Goal: Task Accomplishment & Management: Manage account settings

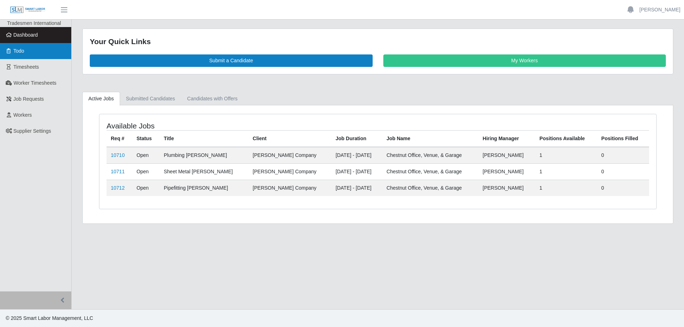
click at [27, 55] on link "Todo" at bounding box center [35, 51] width 71 height 16
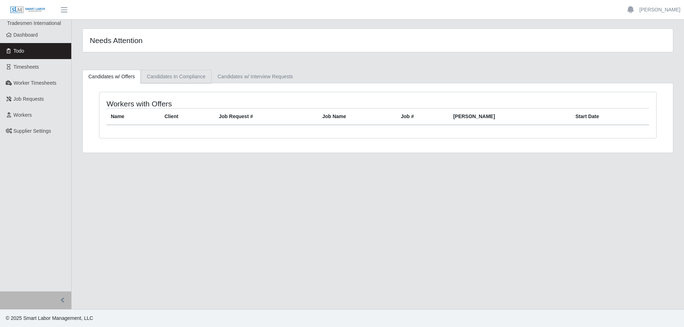
click at [175, 79] on link "Candidates In Compliance" at bounding box center [176, 77] width 71 height 14
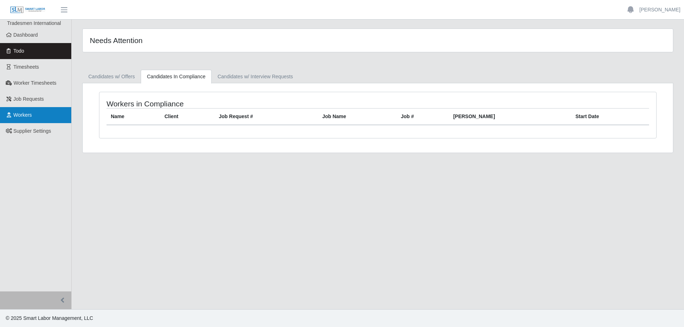
click at [37, 112] on link "Workers" at bounding box center [35, 115] width 71 height 16
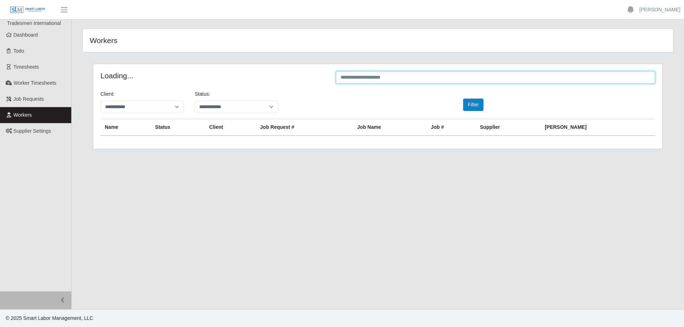
click at [467, 75] on input "text" at bounding box center [495, 77] width 319 height 12
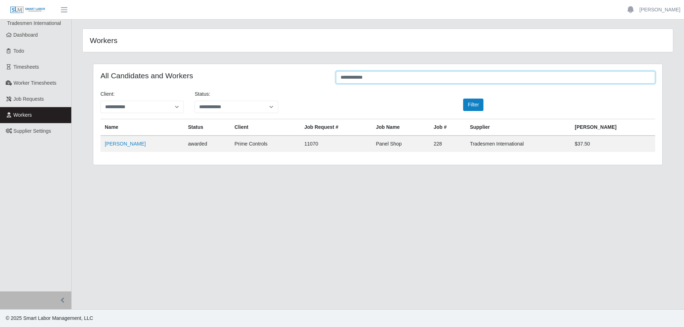
type input "**********"
click at [125, 144] on link "[PERSON_NAME]" at bounding box center [125, 144] width 41 height 6
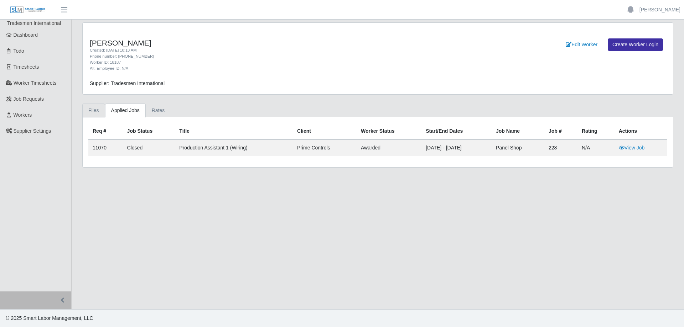
click at [97, 112] on link "Files" at bounding box center [93, 111] width 23 height 14
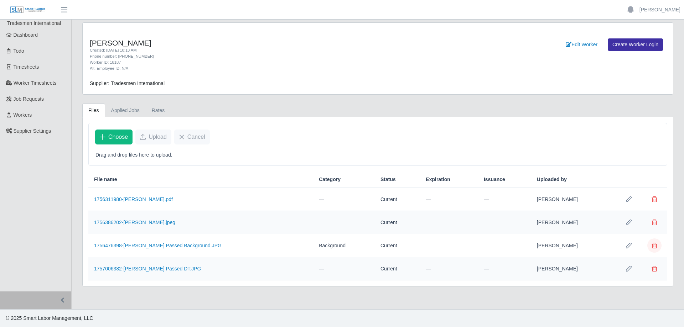
click at [654, 246] on span "Delete file" at bounding box center [655, 246] width 6 height 6
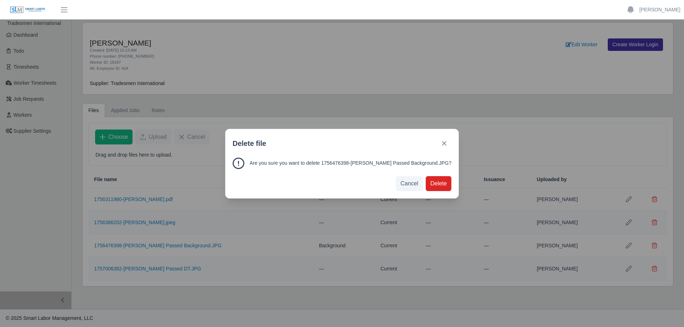
click at [430, 182] on span "Delete" at bounding box center [438, 184] width 16 height 9
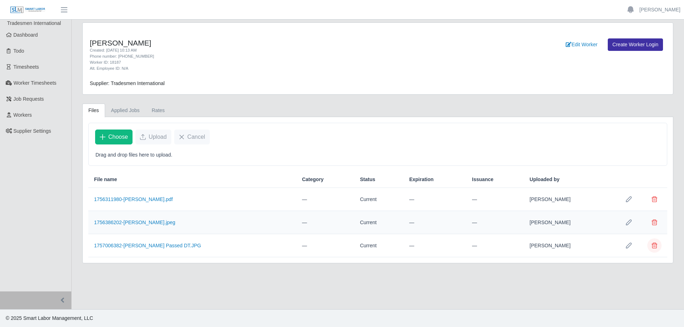
click at [655, 249] on span "Delete file" at bounding box center [655, 246] width 6 height 6
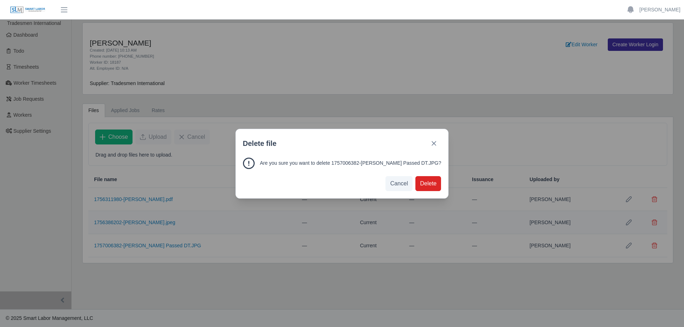
click at [420, 187] on span "Delete" at bounding box center [428, 184] width 16 height 9
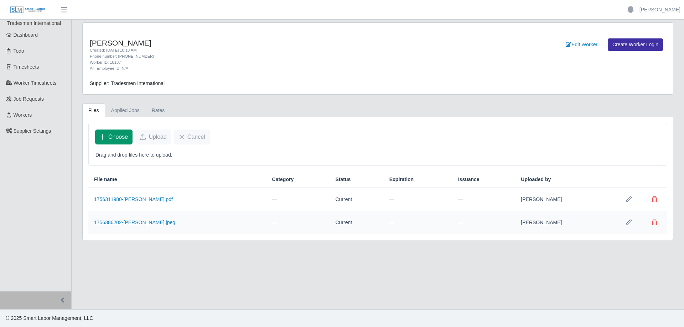
click at [116, 138] on span "Choose" at bounding box center [118, 137] width 20 height 9
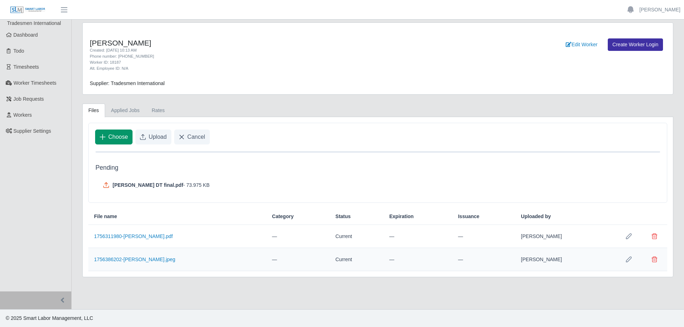
click at [110, 136] on span "Choose" at bounding box center [118, 137] width 20 height 9
click at [155, 138] on span "Upload" at bounding box center [158, 137] width 18 height 9
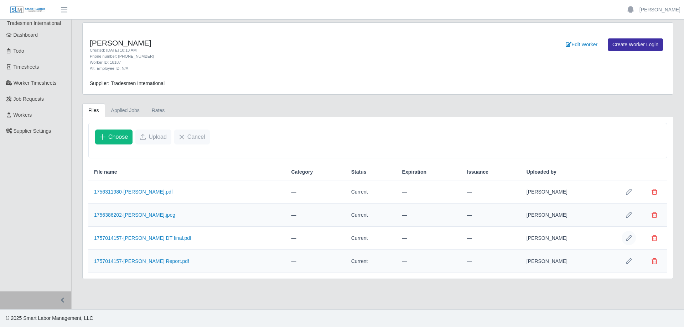
click at [630, 238] on icon "Row Edit" at bounding box center [629, 238] width 6 height 6
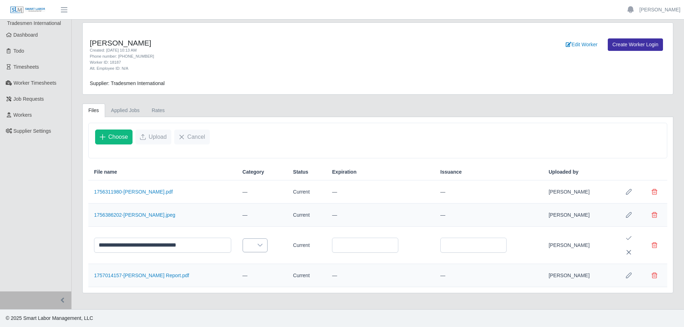
click at [263, 246] on icon at bounding box center [260, 246] width 6 height 6
click at [292, 203] on li "Drug Test" at bounding box center [295, 203] width 81 height 13
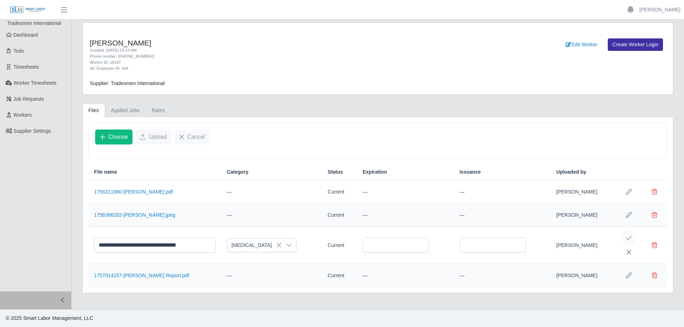
click at [630, 235] on icon "Save Edit" at bounding box center [629, 238] width 6 height 6
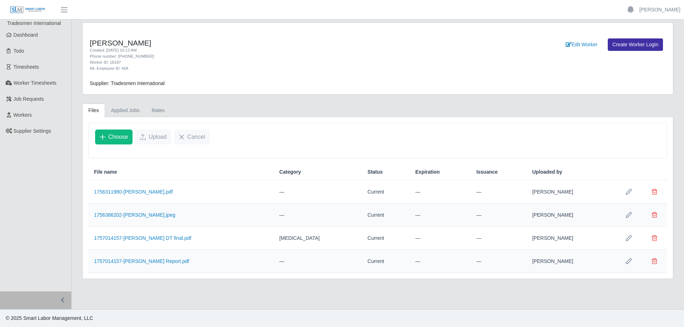
click at [630, 262] on icon "Row Edit" at bounding box center [629, 262] width 6 height 6
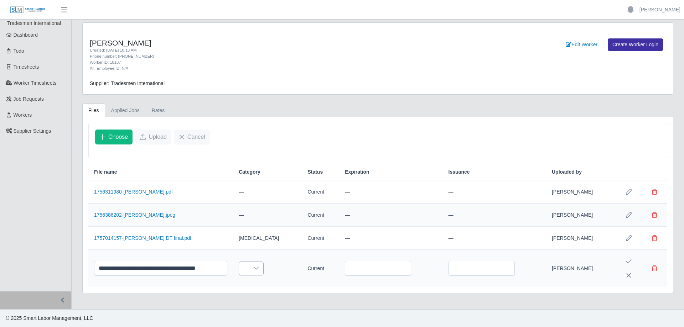
click at [253, 267] on icon at bounding box center [256, 269] width 6 height 6
click at [271, 211] on li "Background" at bounding box center [271, 208] width 81 height 13
click at [629, 262] on icon "Save Edit" at bounding box center [628, 262] width 5 height 4
